Goal: Task Accomplishment & Management: Complete application form

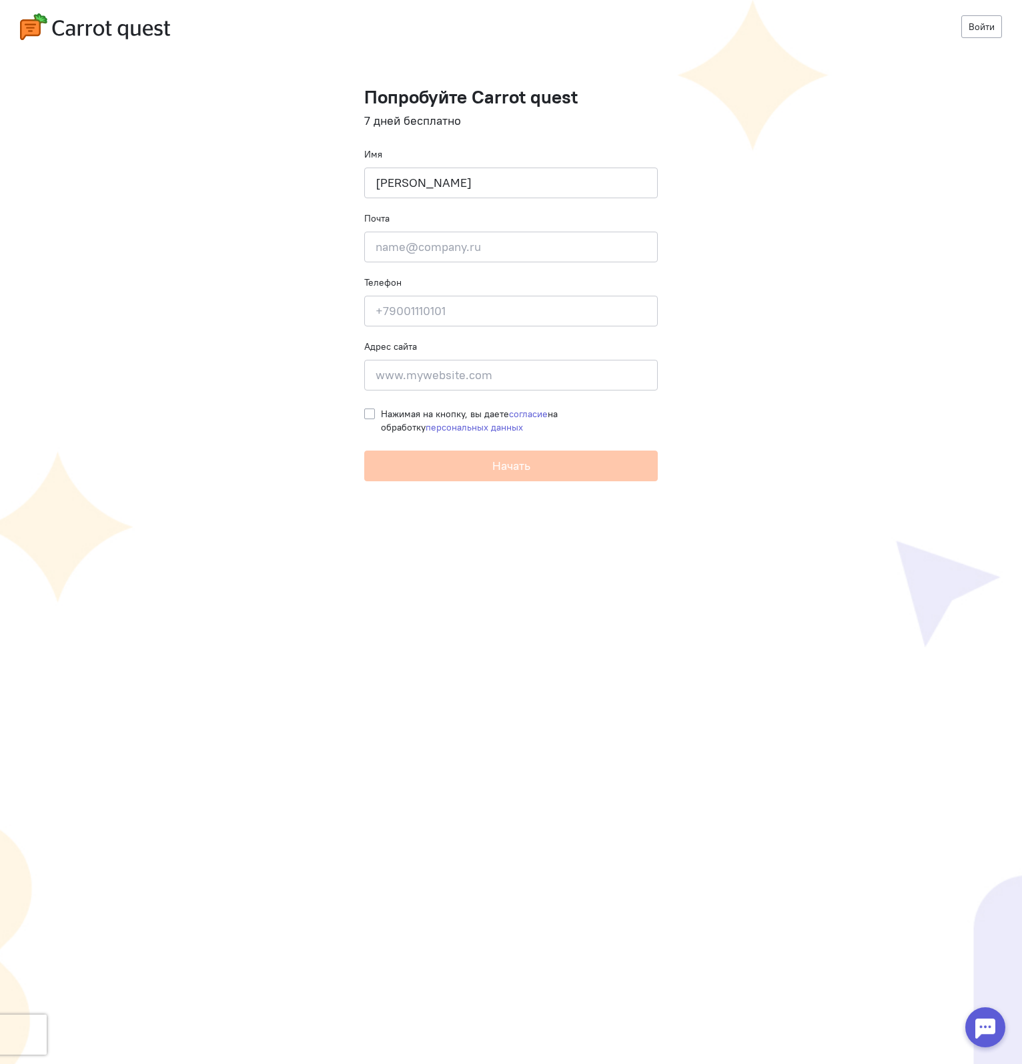
type input "[PERSON_NAME]"
paste input "[EMAIL_ADDRESS][DOMAIN_NAME]"
type input "[EMAIL_ADDRESS][DOMAIN_NAME]"
click at [477, 304] on input at bounding box center [511, 311] width 294 height 31
type input "[PHONE_NUMBER]"
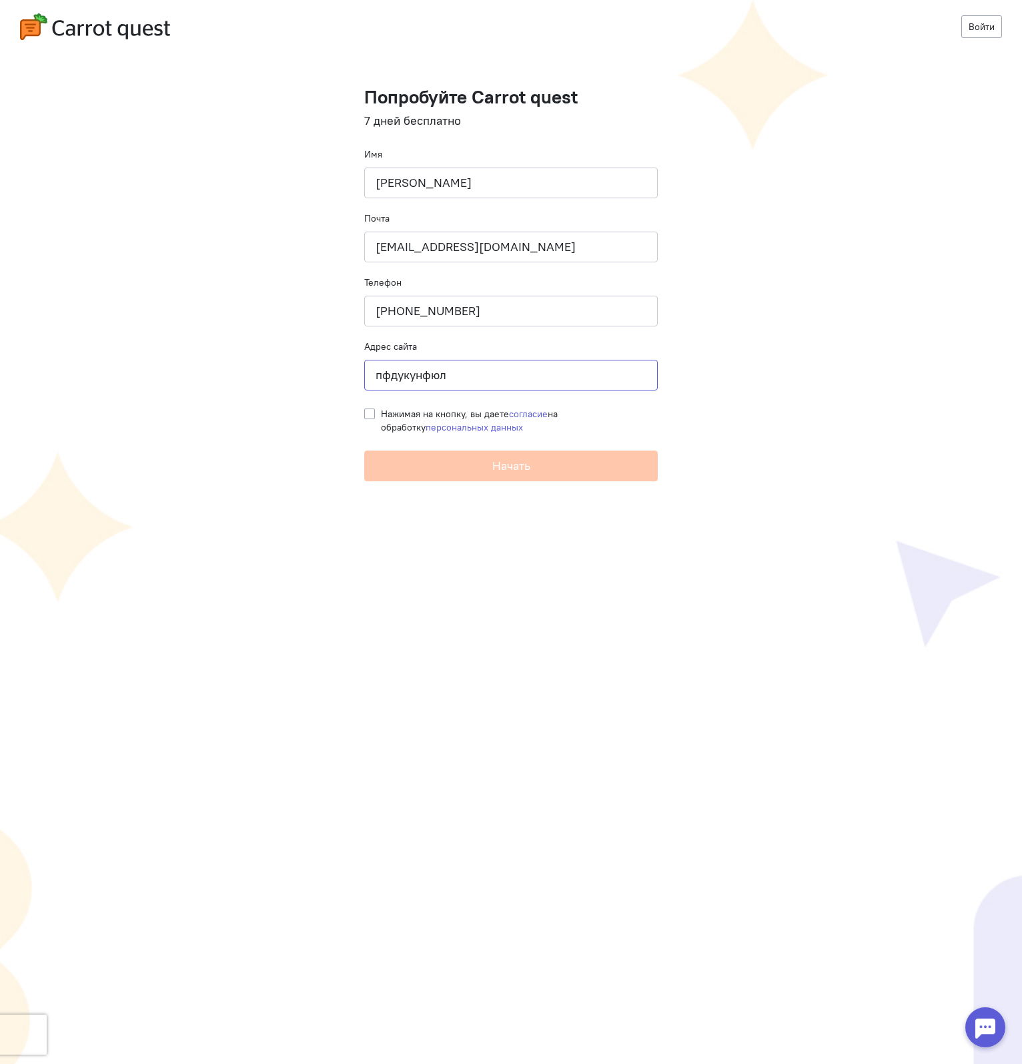
type input "пфдукунфюля"
type input "[DOMAIN_NAME]"
click at [381, 410] on label "Нажимая на кнопку, вы даете согласие на обработку персональных данных" at bounding box center [519, 420] width 277 height 27
click at [367, 410] on input "Нажимая на кнопку, вы даете согласие на обработку персональных данных" at bounding box center [369, 413] width 11 height 12
checkbox input "true"
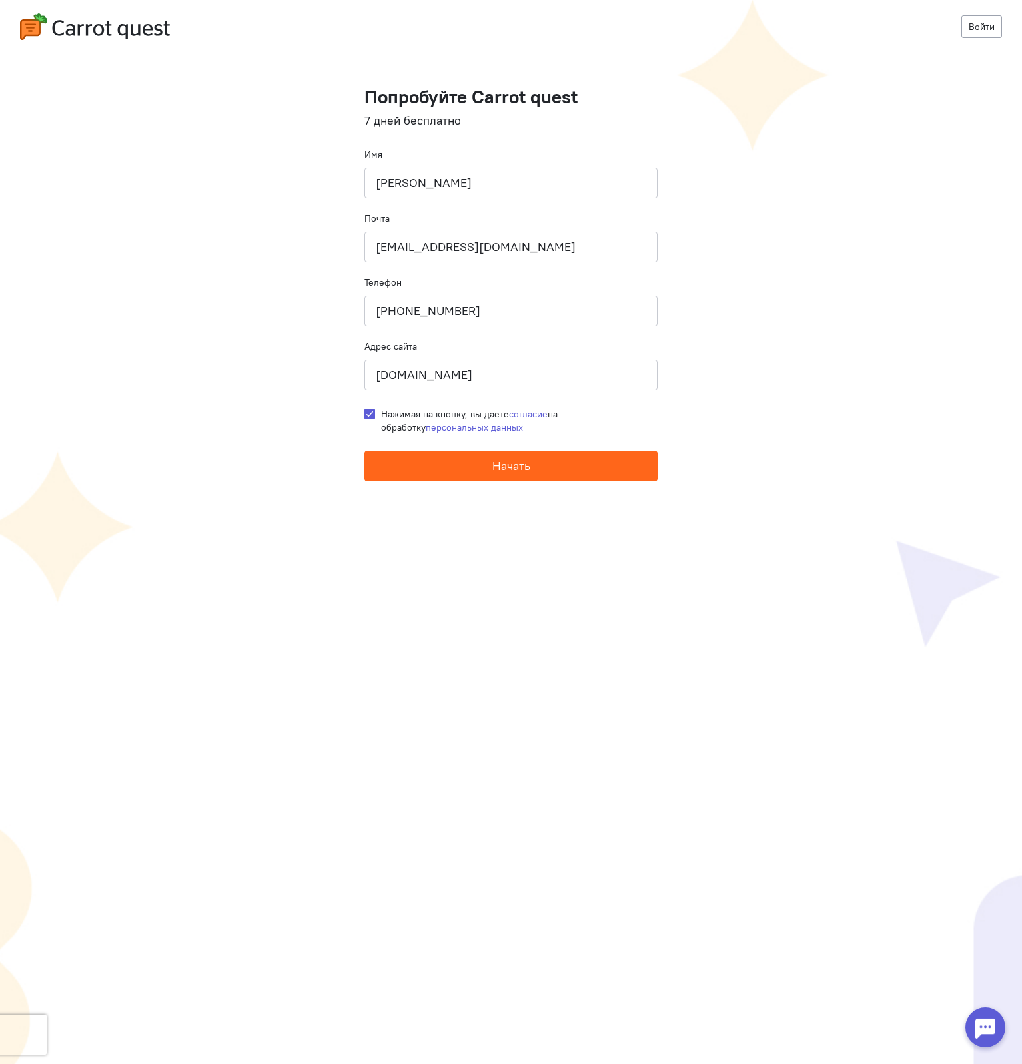
click at [462, 473] on button "Начать" at bounding box center [511, 465] width 294 height 31
